Goal: Task Accomplishment & Management: Manage account settings

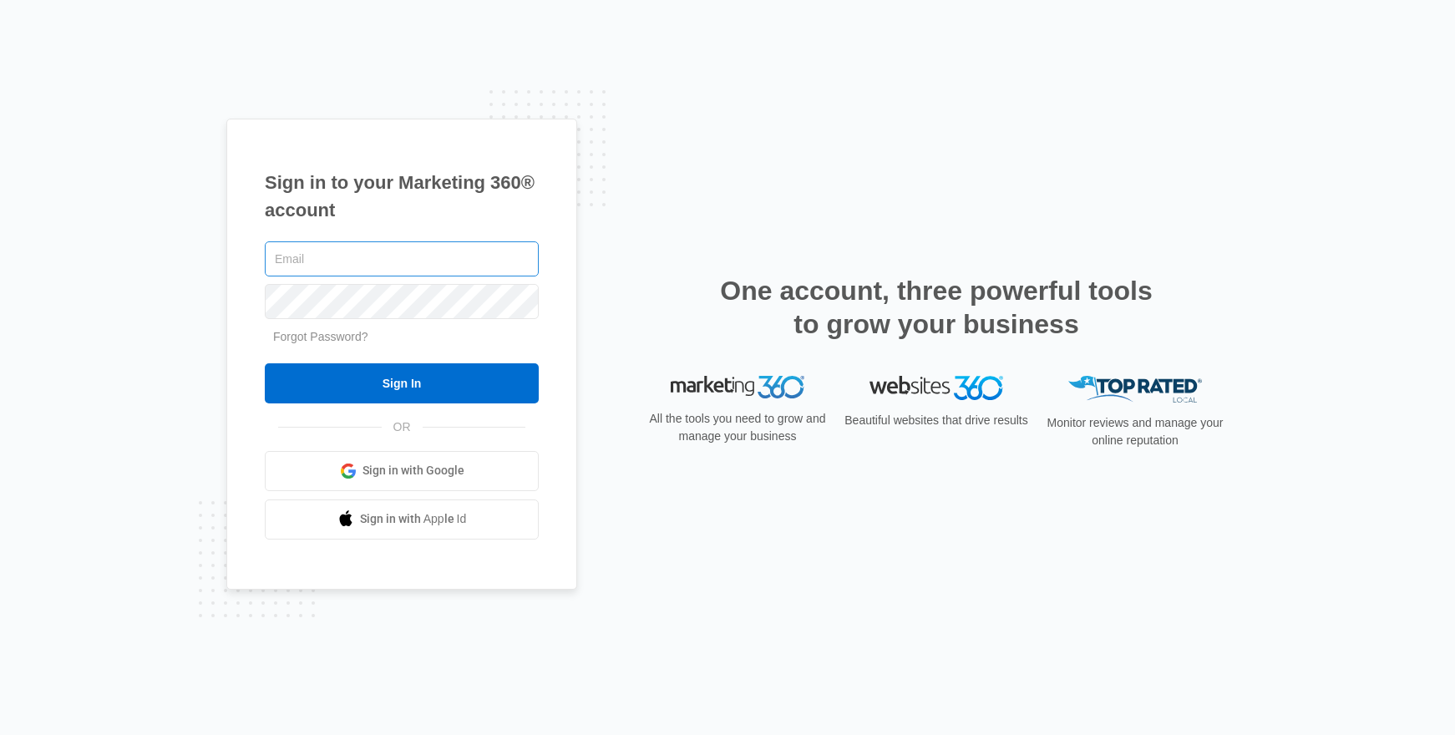
drag, startPoint x: 354, startPoint y: 264, endPoint x: 387, endPoint y: 274, distance: 34.1
click at [354, 263] on input "text" at bounding box center [402, 258] width 274 height 35
type input "[PERSON_NAME][EMAIL_ADDRESS][PERSON_NAME][DOMAIN_NAME]"
click at [265, 363] on input "Sign In" at bounding box center [402, 383] width 274 height 40
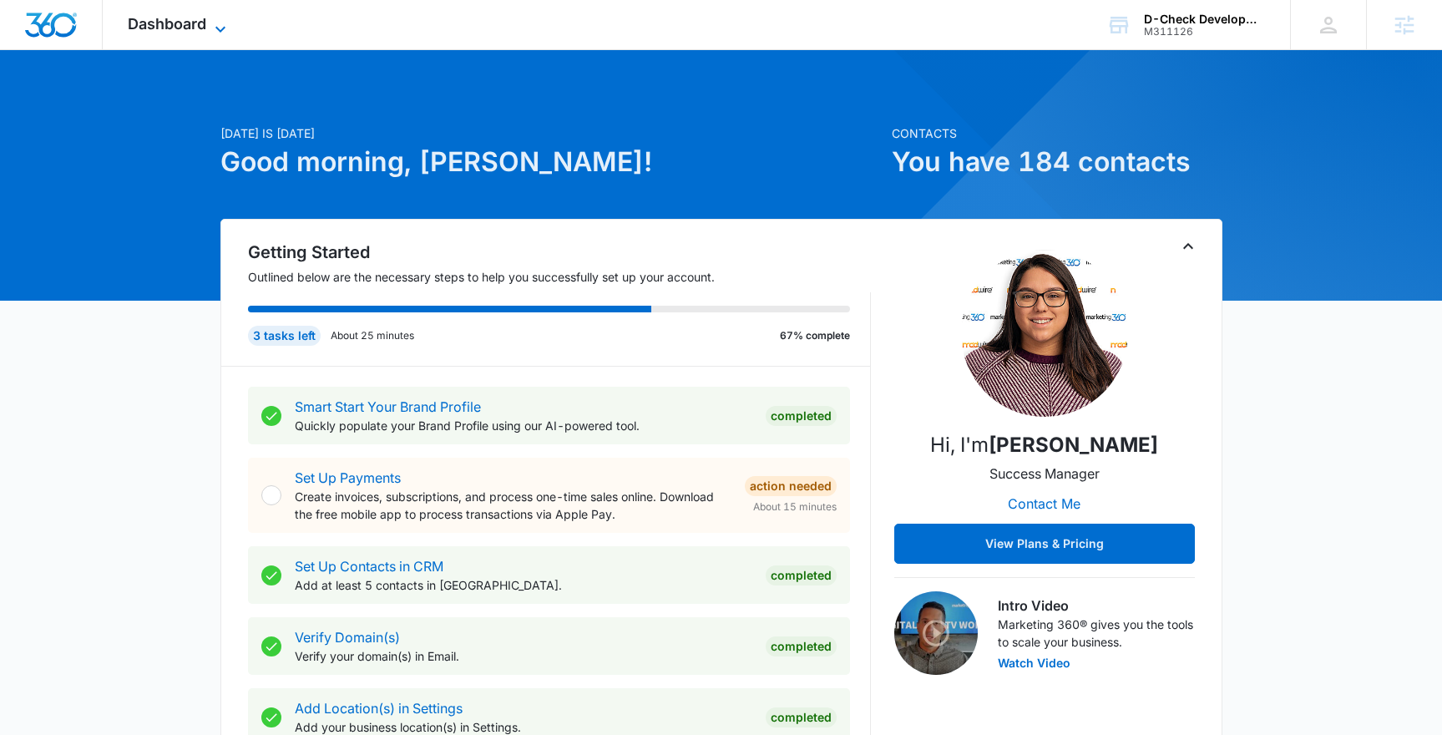
click at [221, 28] on icon at bounding box center [220, 29] width 10 height 6
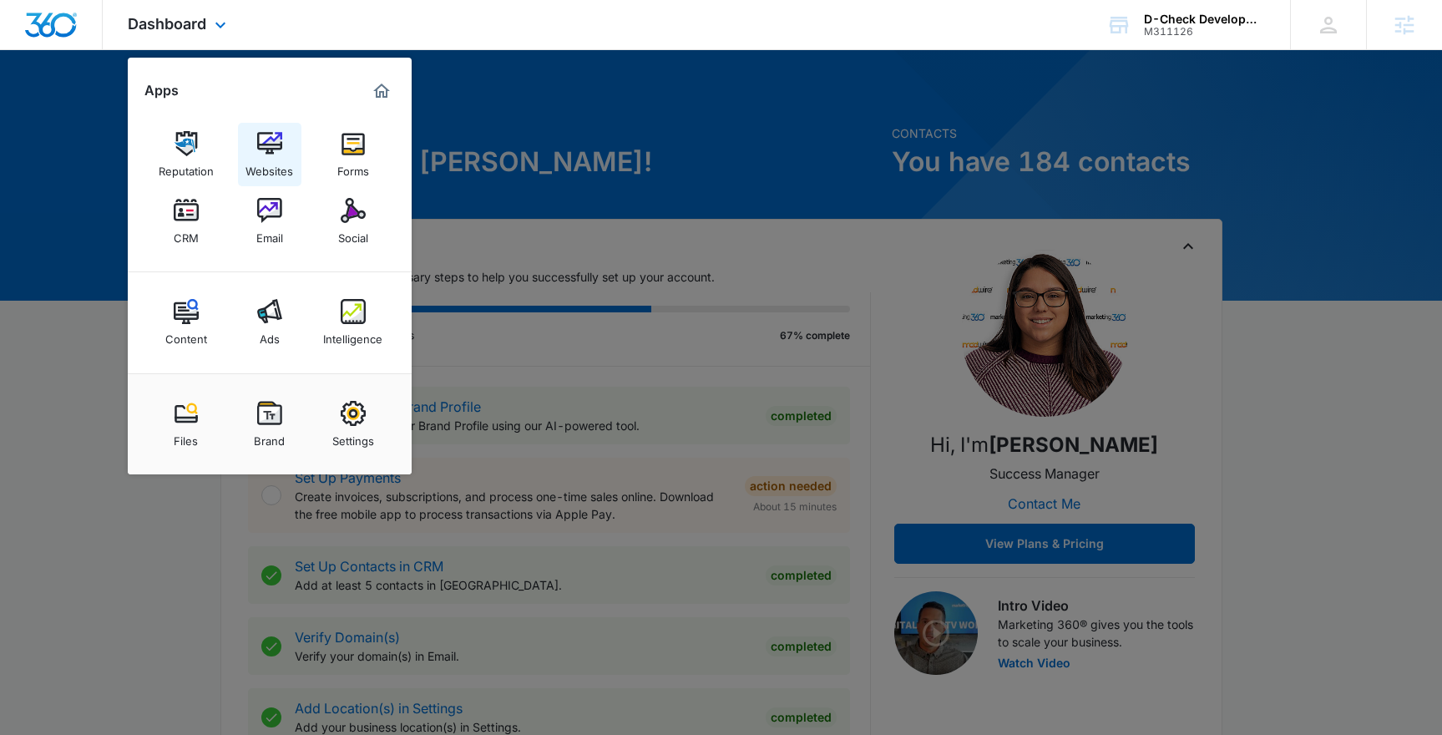
click at [266, 153] on img at bounding box center [269, 143] width 25 height 25
